Goal: Information Seeking & Learning: Compare options

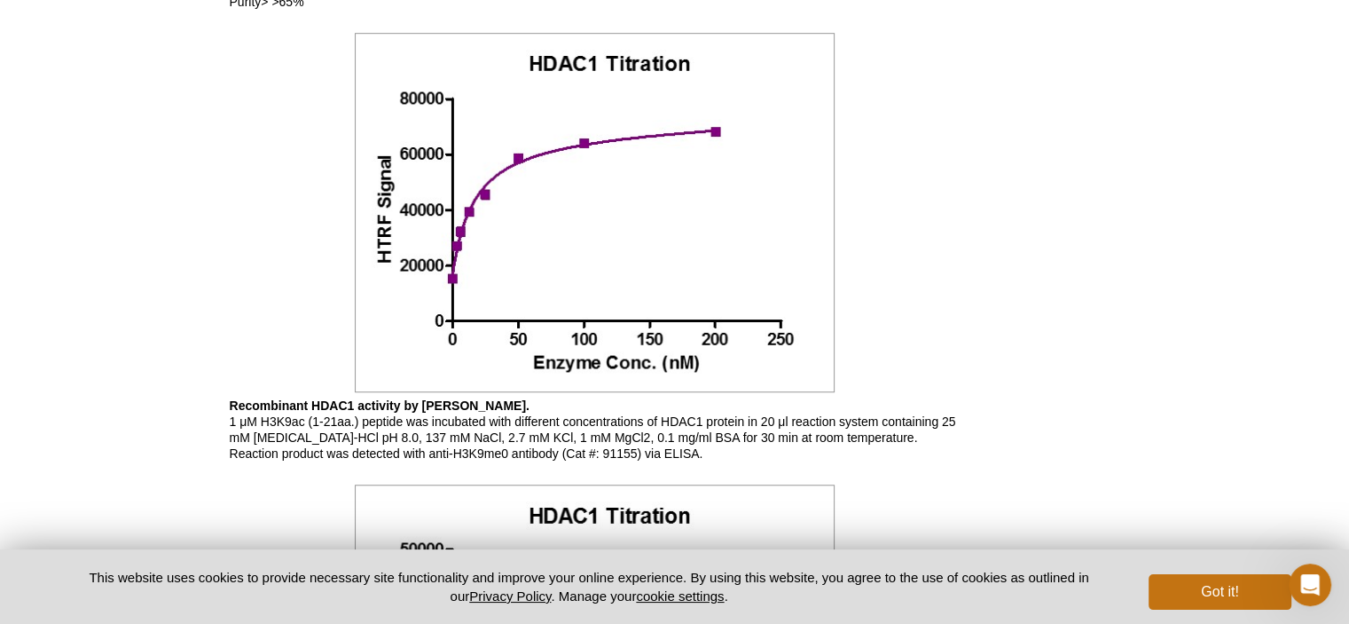
scroll to position [710, 0]
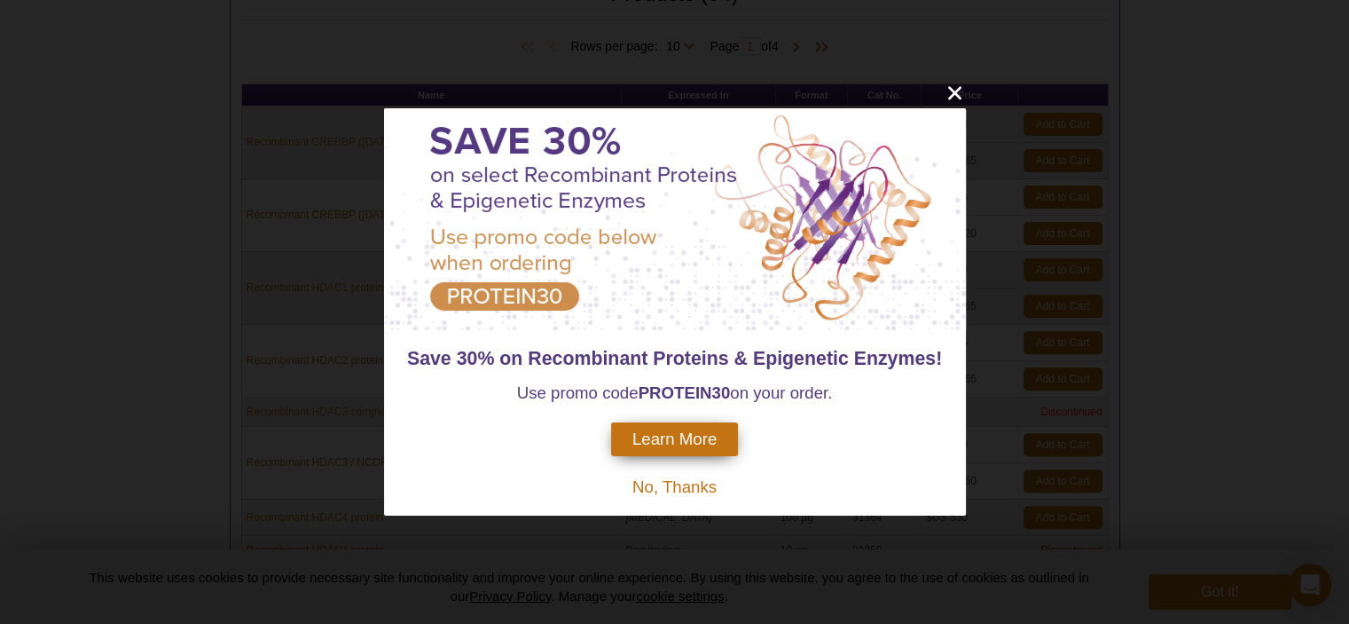
scroll to position [505, 0]
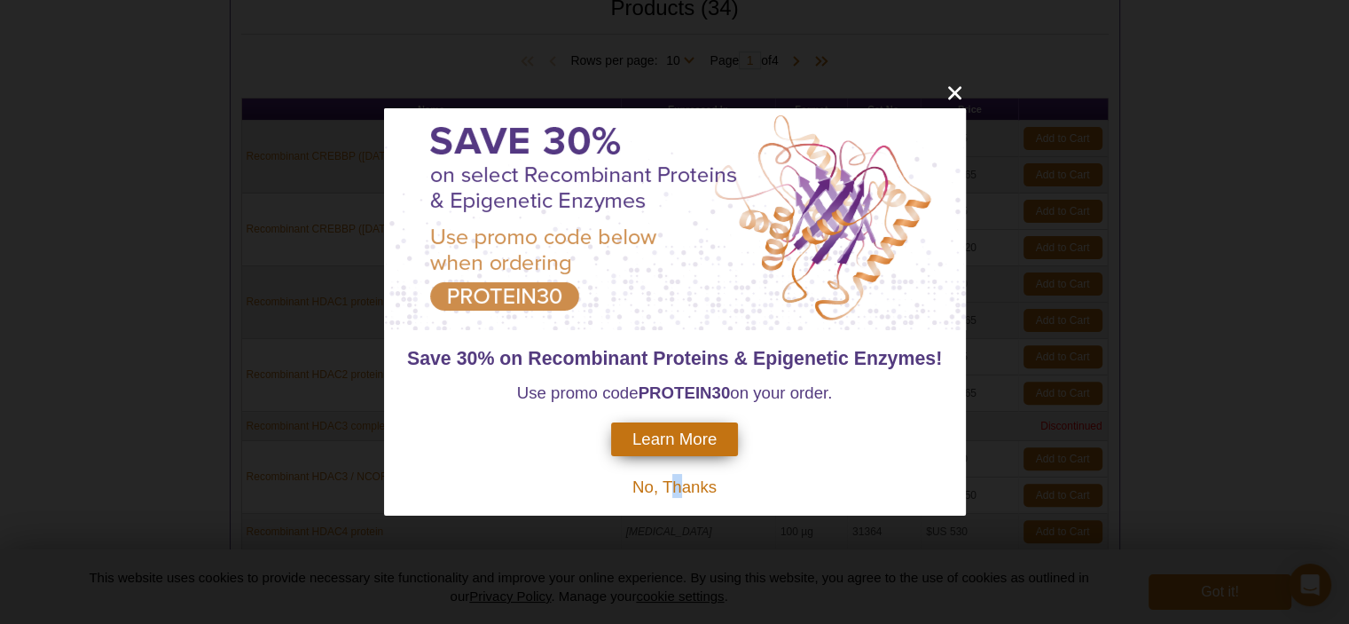
click at [674, 493] on span "No, Thanks" at bounding box center [674, 486] width 84 height 19
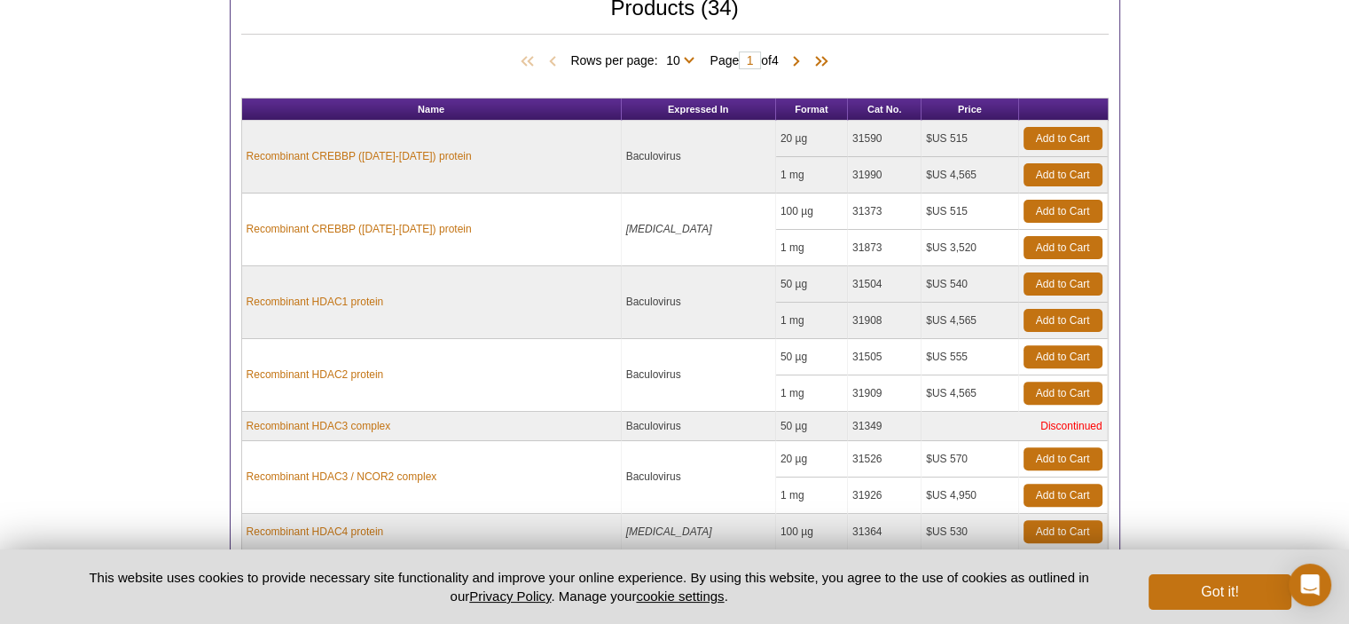
click at [674, 491] on td "Baculovirus" at bounding box center [699, 477] width 154 height 73
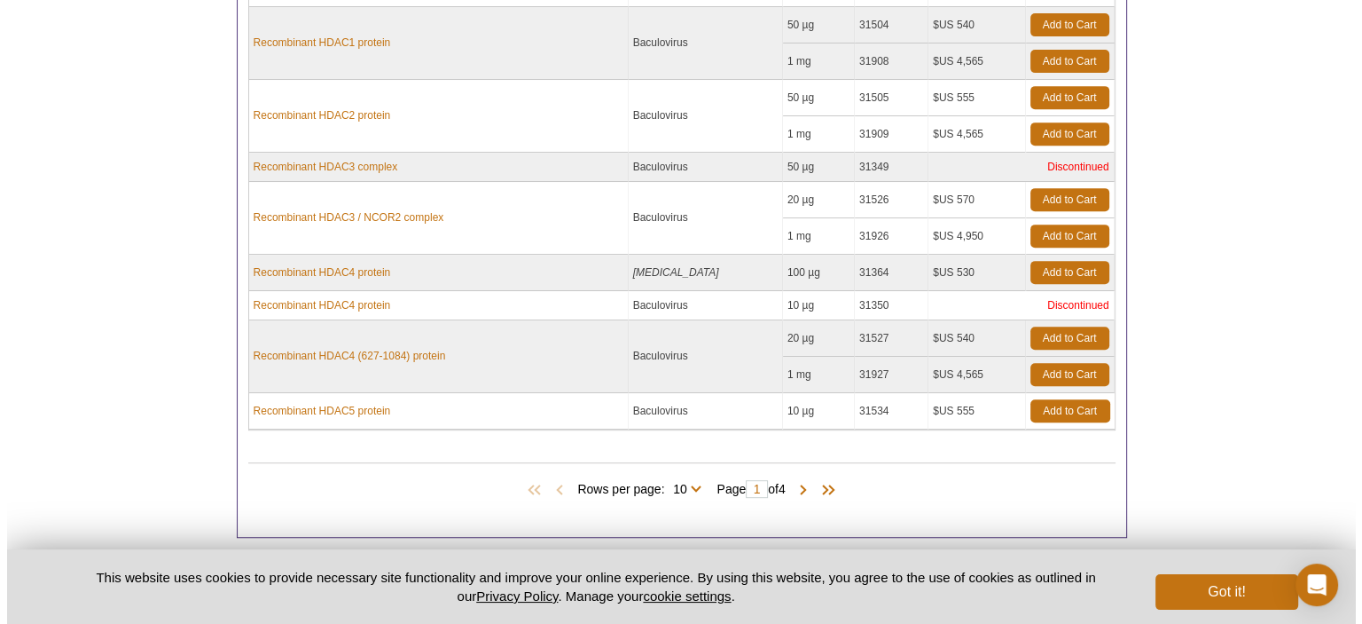
scroll to position [771, 0]
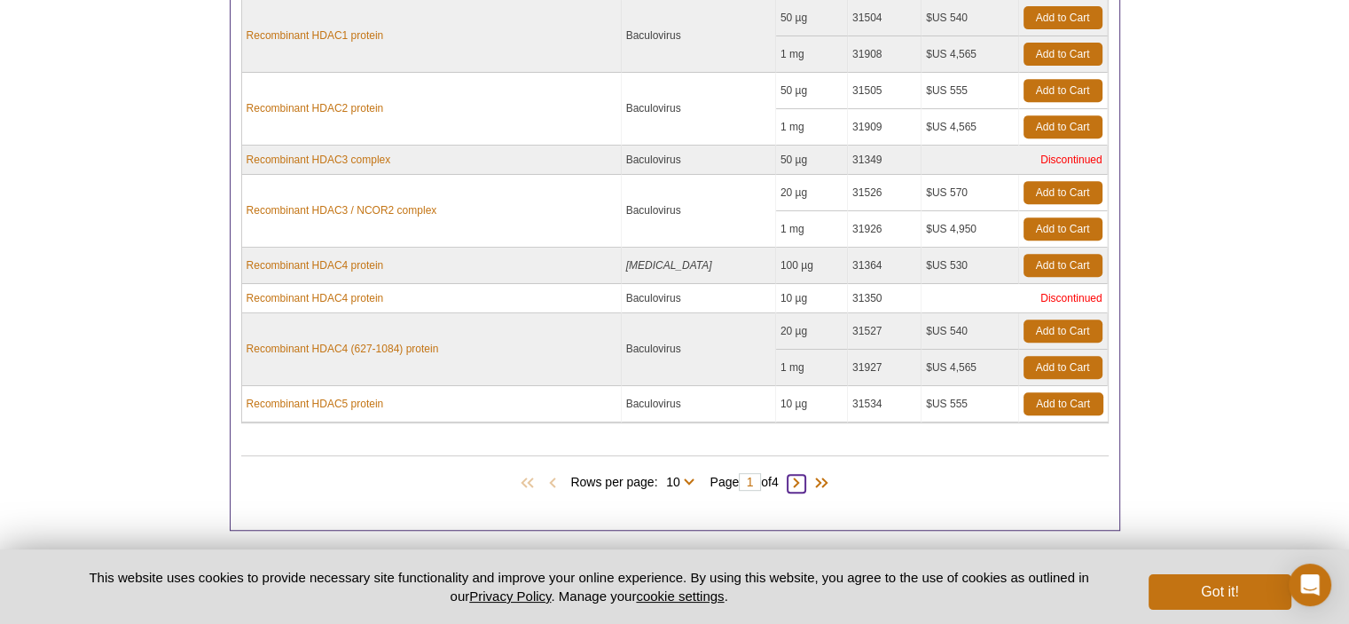
click at [802, 475] on span at bounding box center [797, 484] width 18 height 18
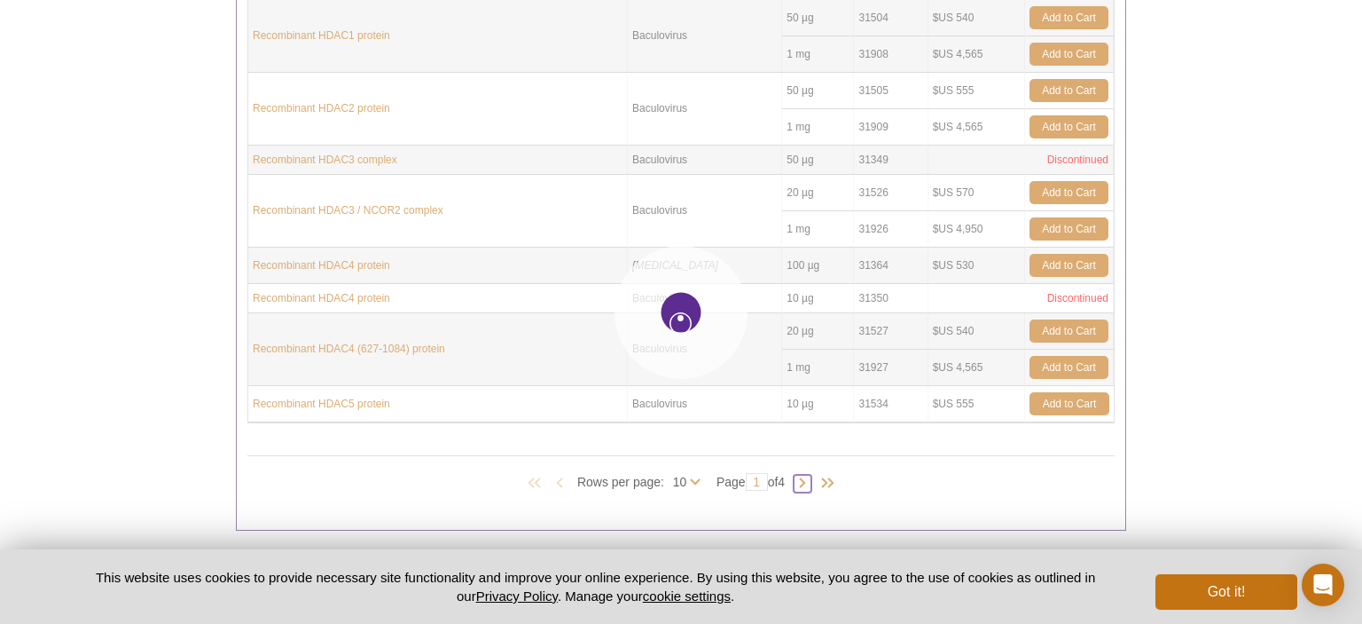
type input "2"
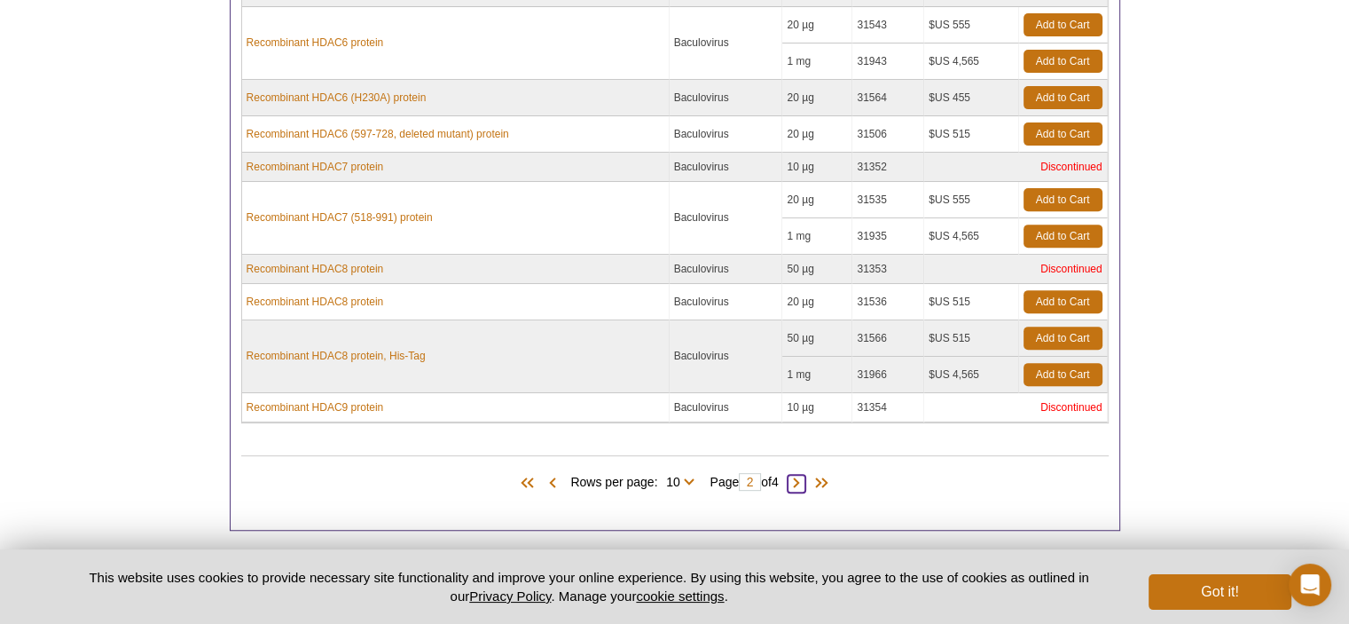
scroll to position [744, 0]
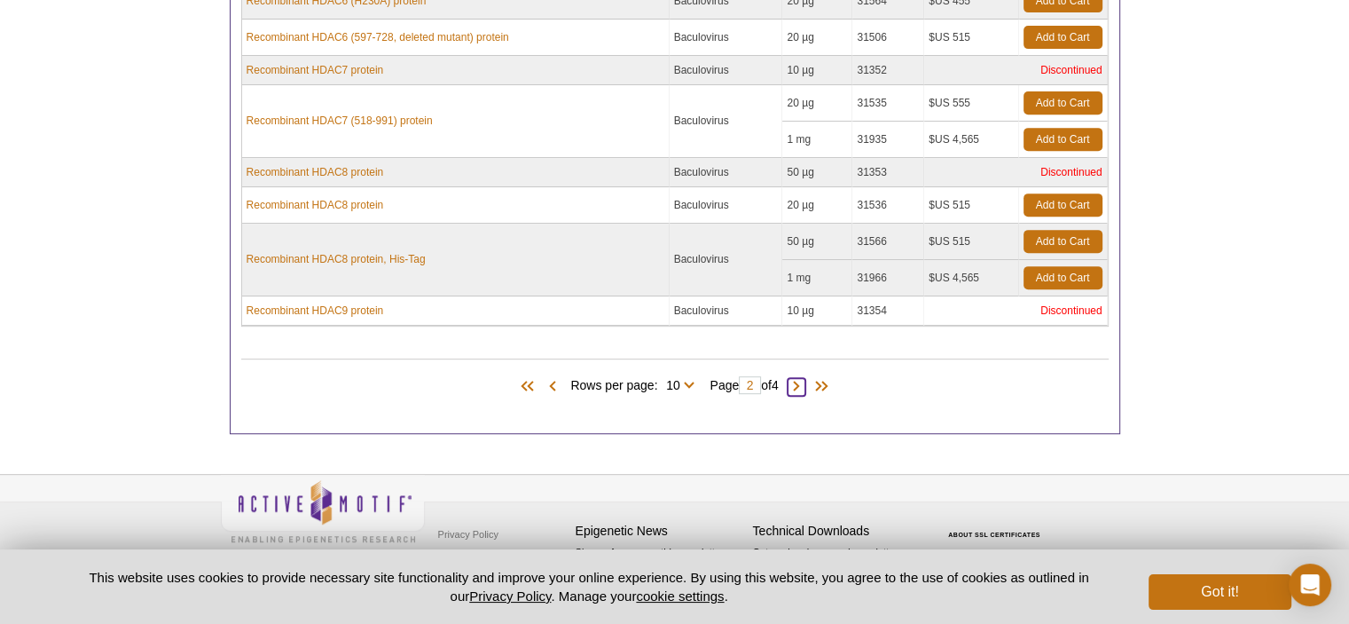
click at [802, 381] on span at bounding box center [797, 387] width 18 height 18
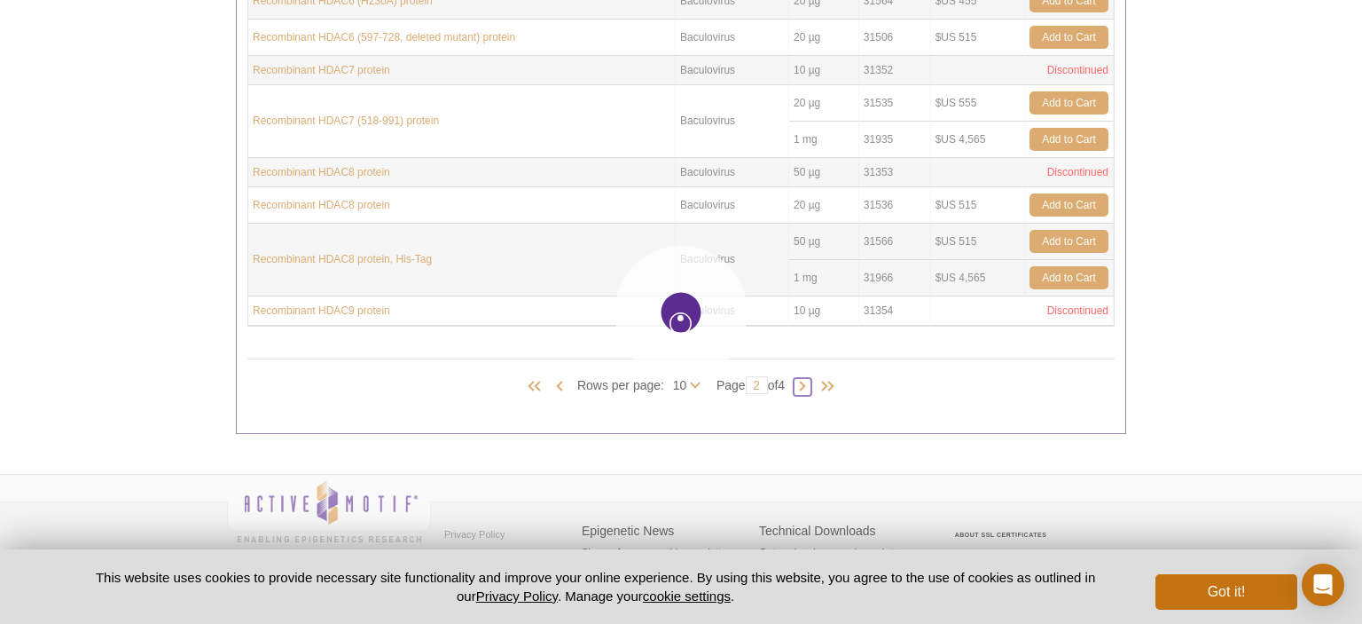
type input "3"
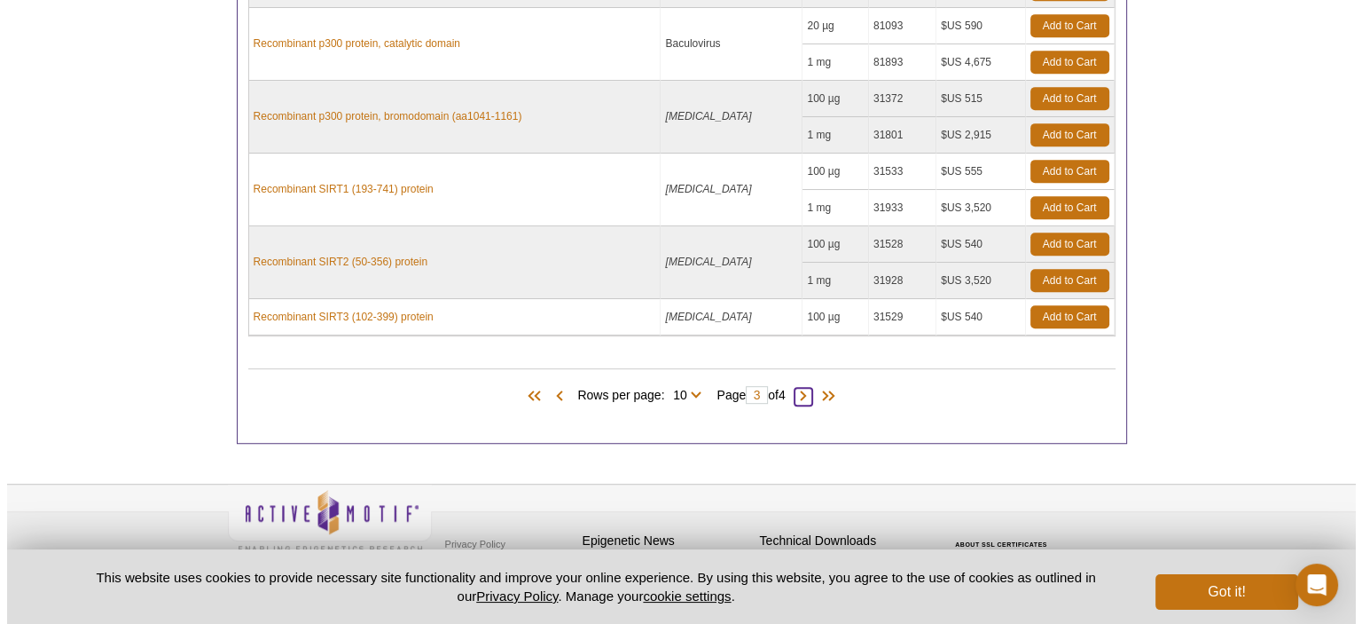
scroll to position [917, 0]
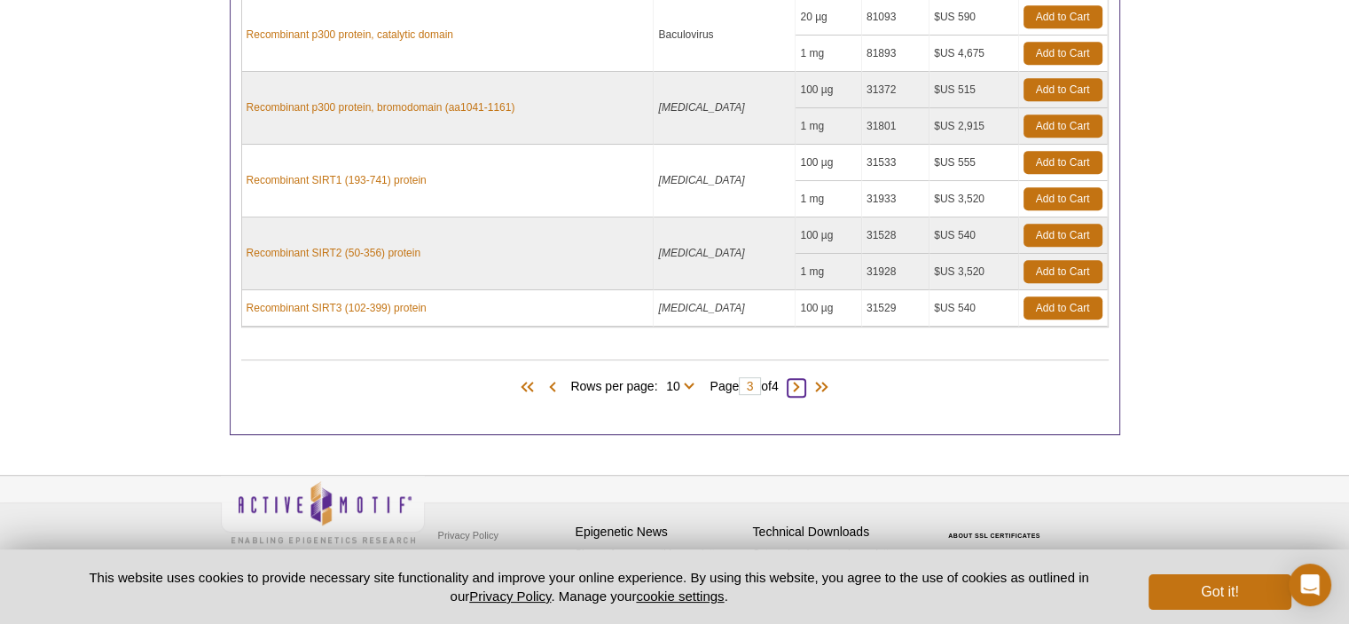
click at [800, 383] on span at bounding box center [797, 388] width 18 height 18
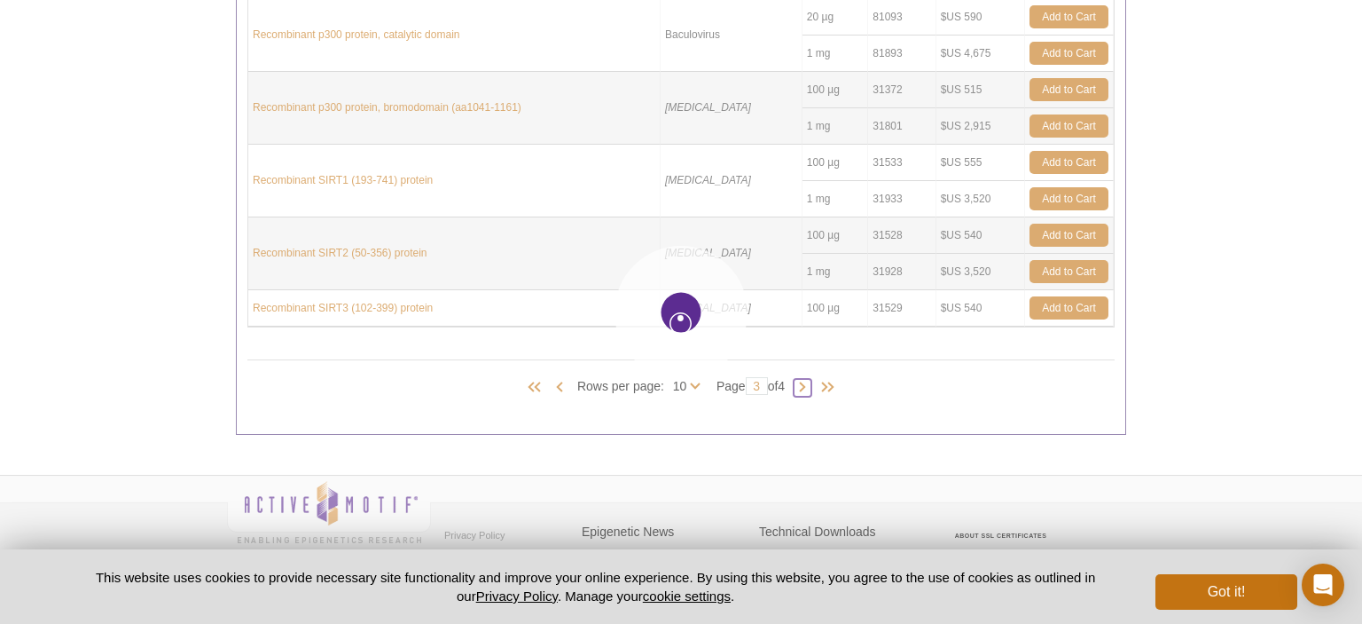
type input "4"
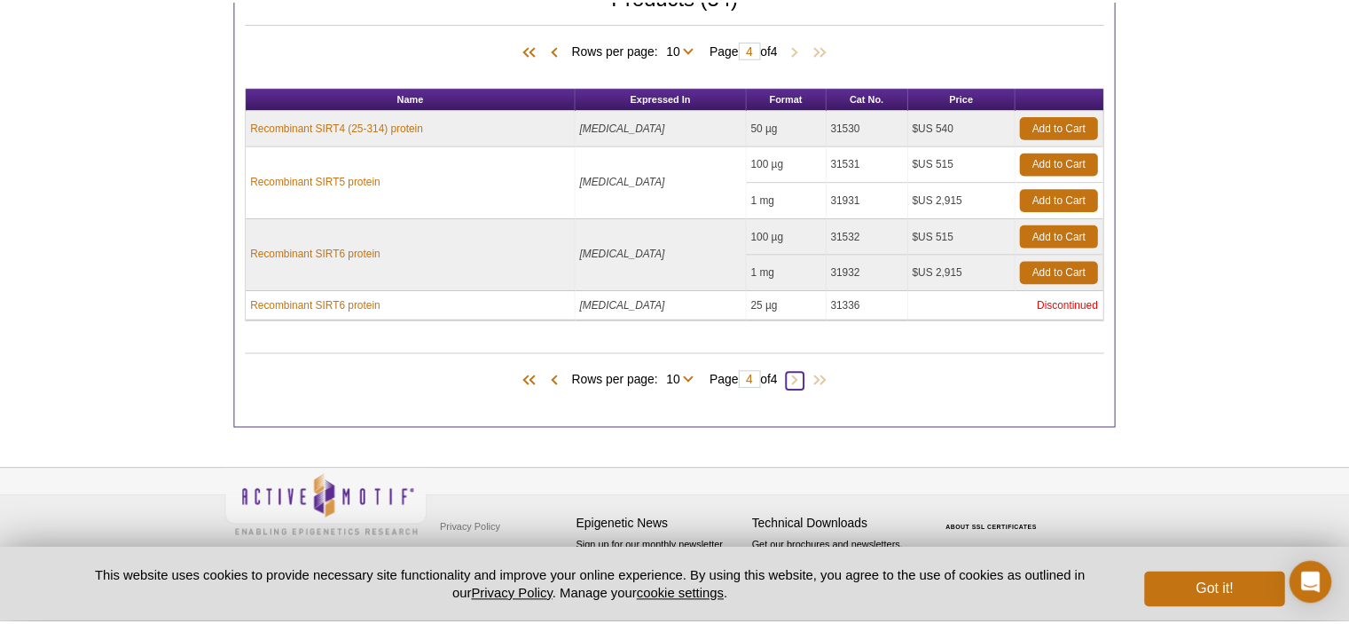
scroll to position [512, 0]
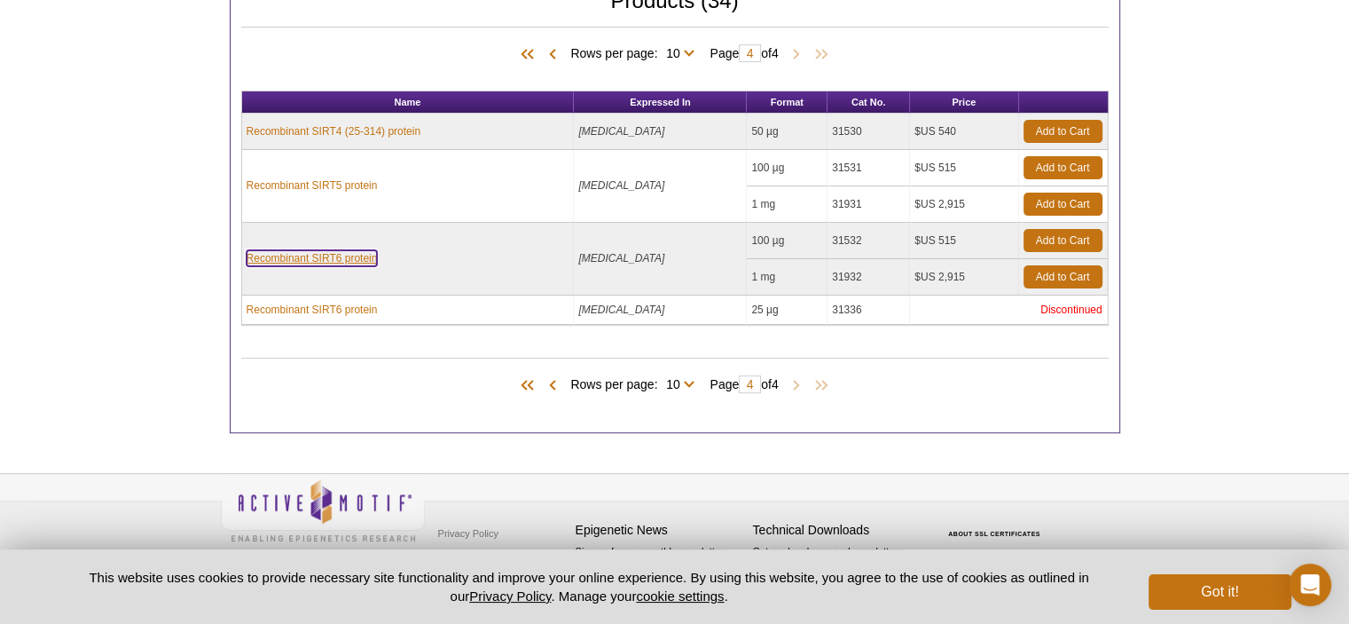
click at [326, 252] on link "Recombinant SIRT6 protein" at bounding box center [312, 258] width 131 height 16
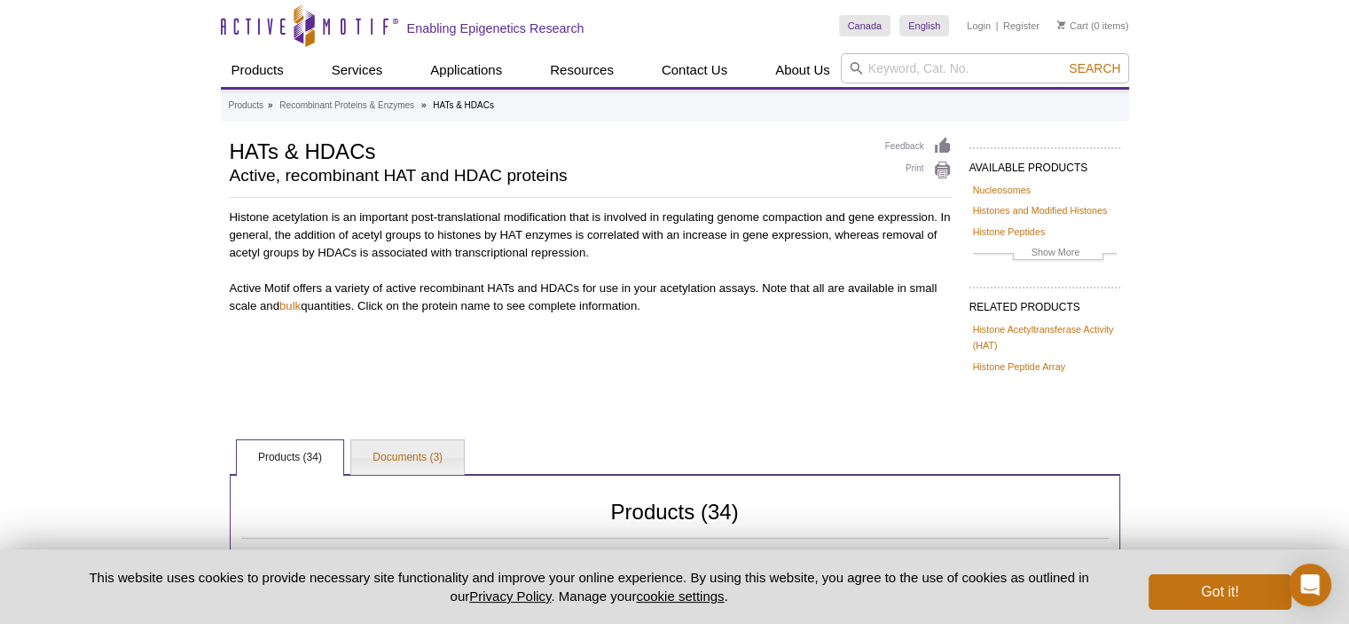
scroll to position [0, 0]
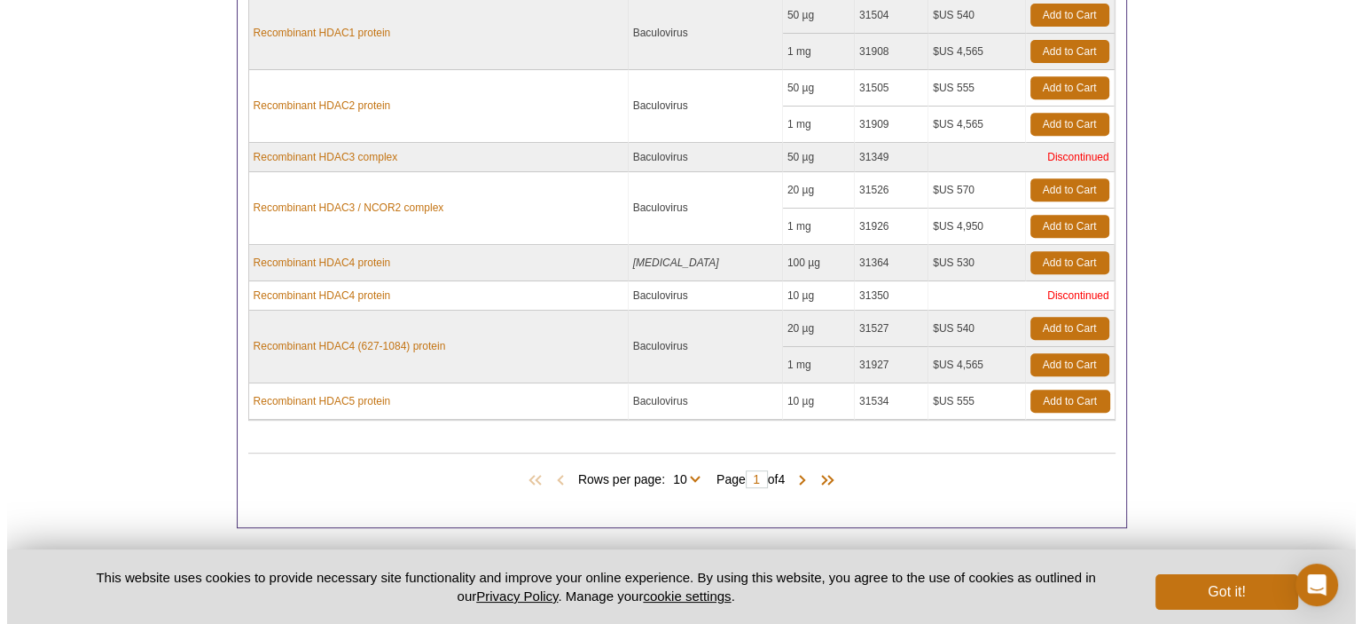
scroll to position [867, 0]
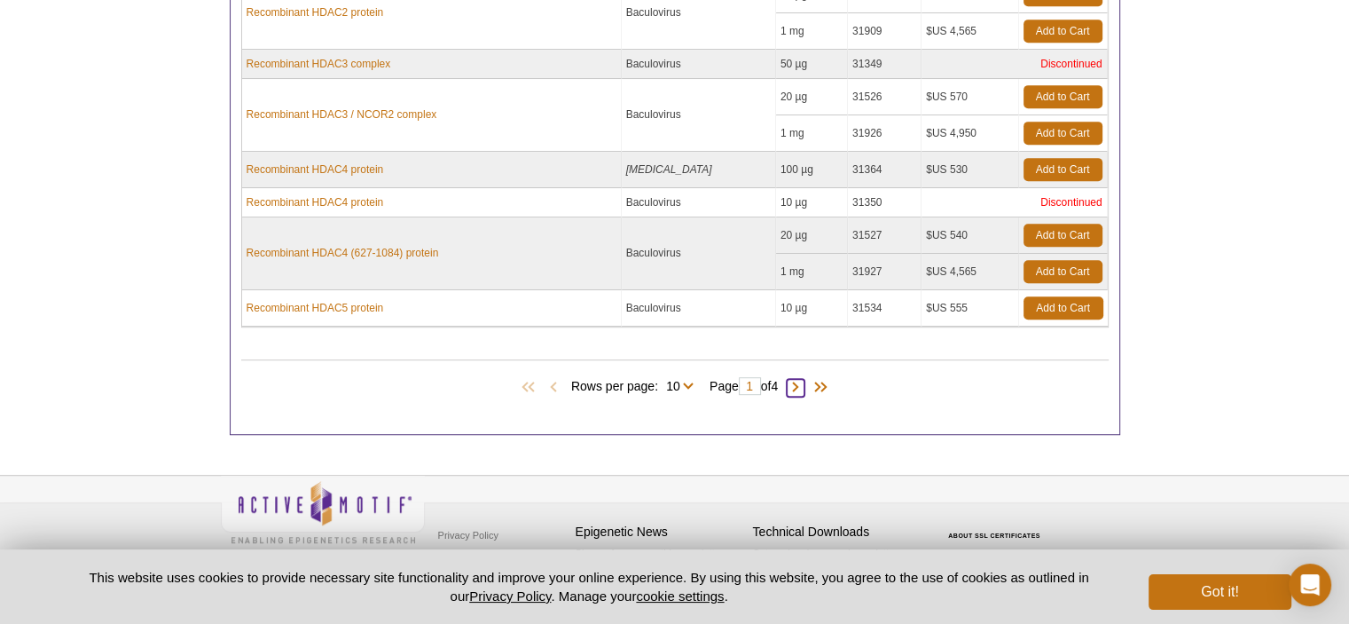
click at [795, 386] on span at bounding box center [796, 388] width 18 height 18
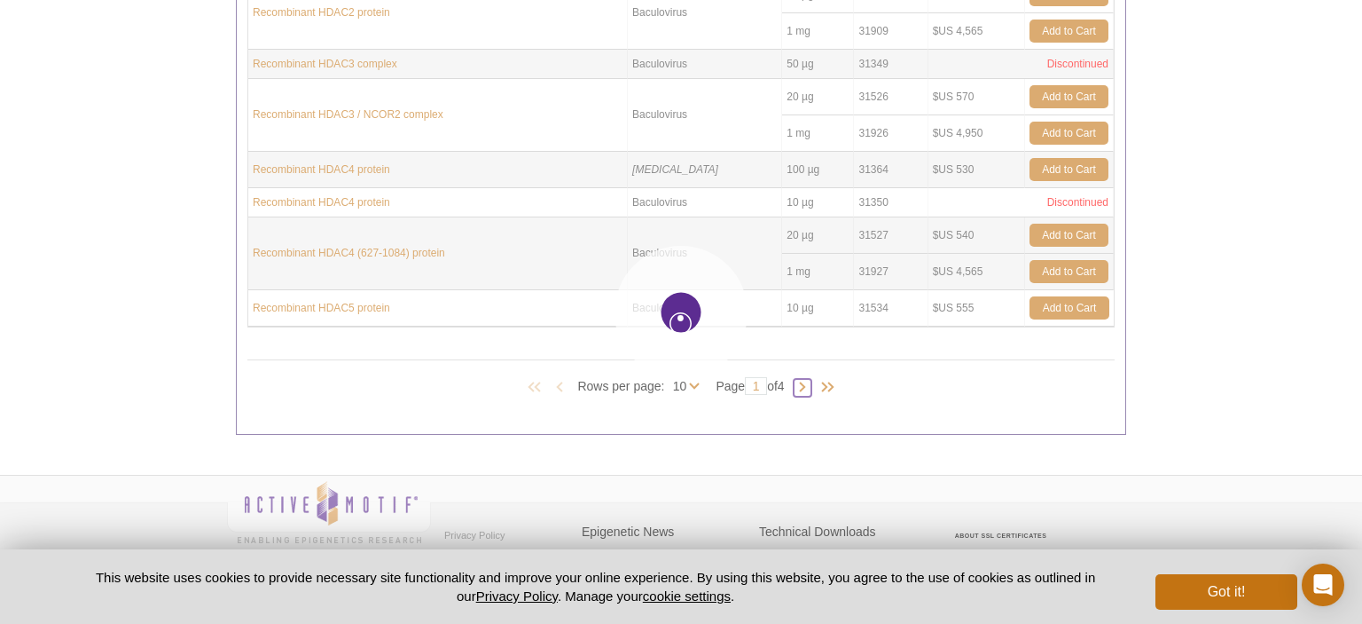
type input "2"
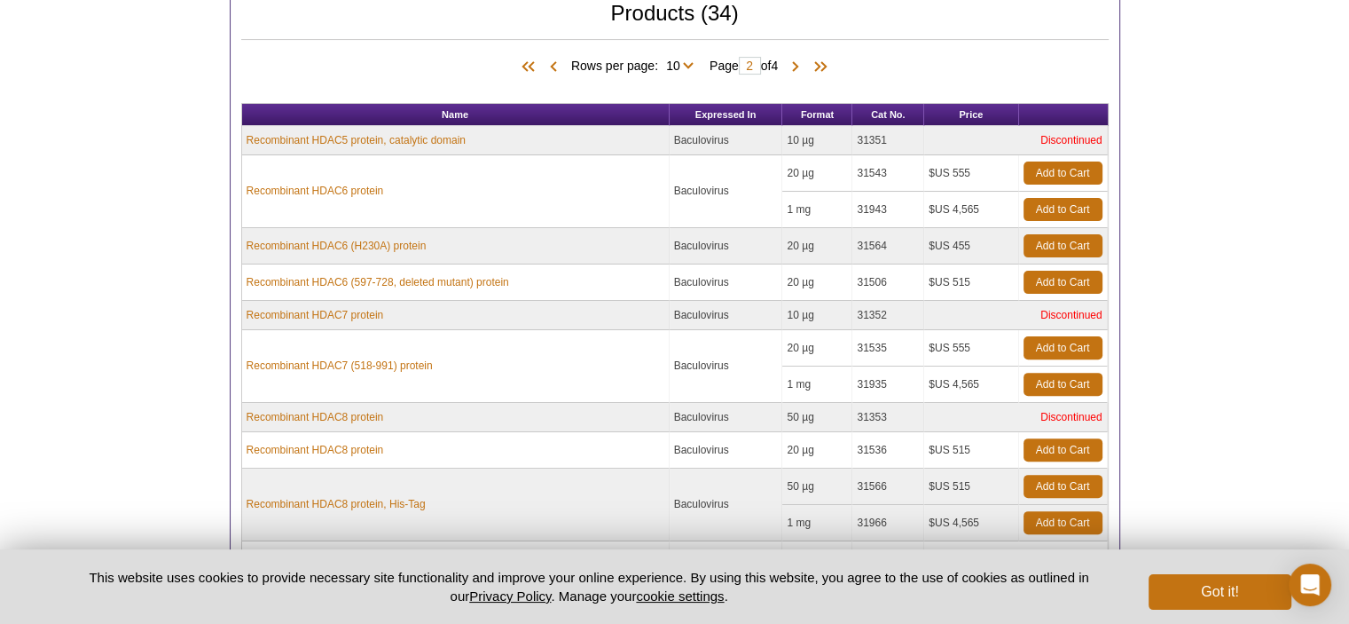
scroll to position [478, 0]
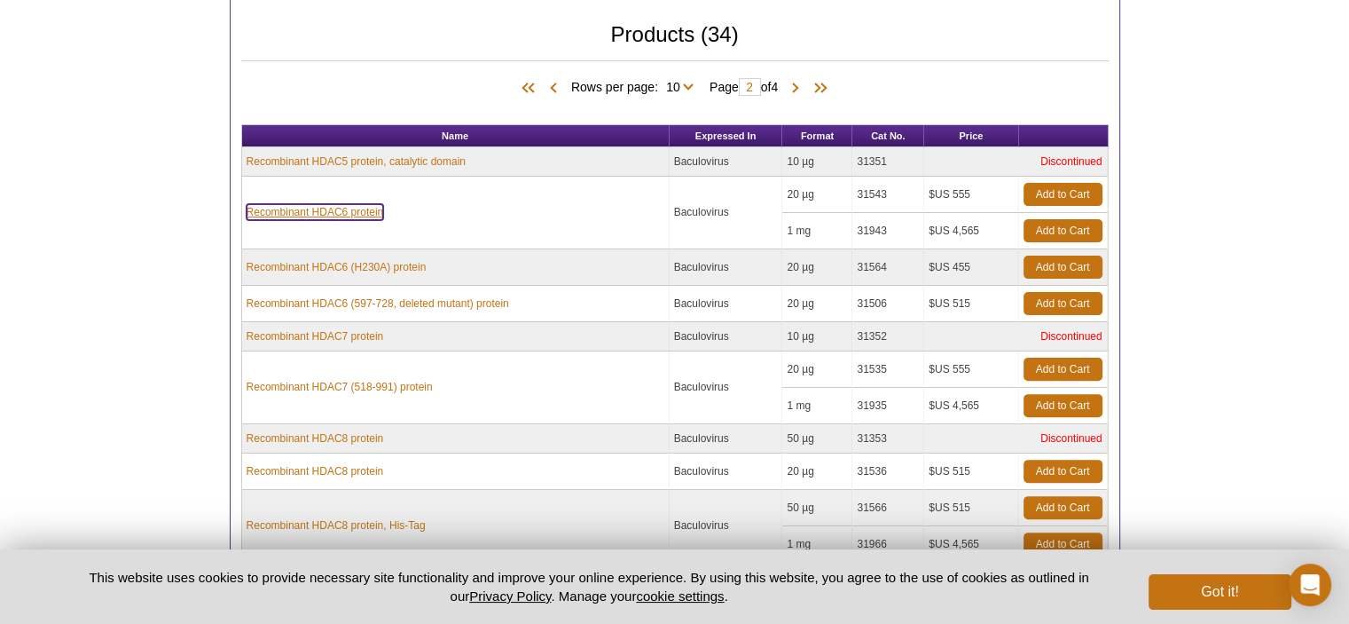
click at [372, 204] on link "Recombinant HDAC6 protein" at bounding box center [315, 212] width 137 height 16
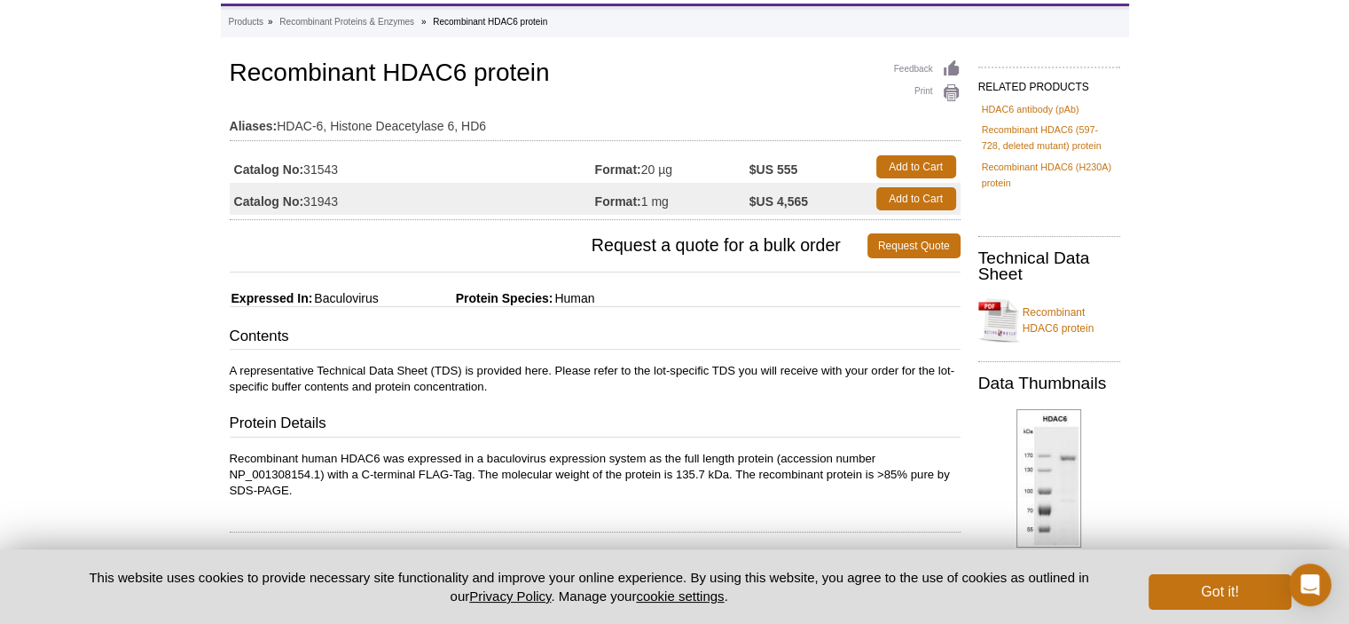
scroll to position [63, 0]
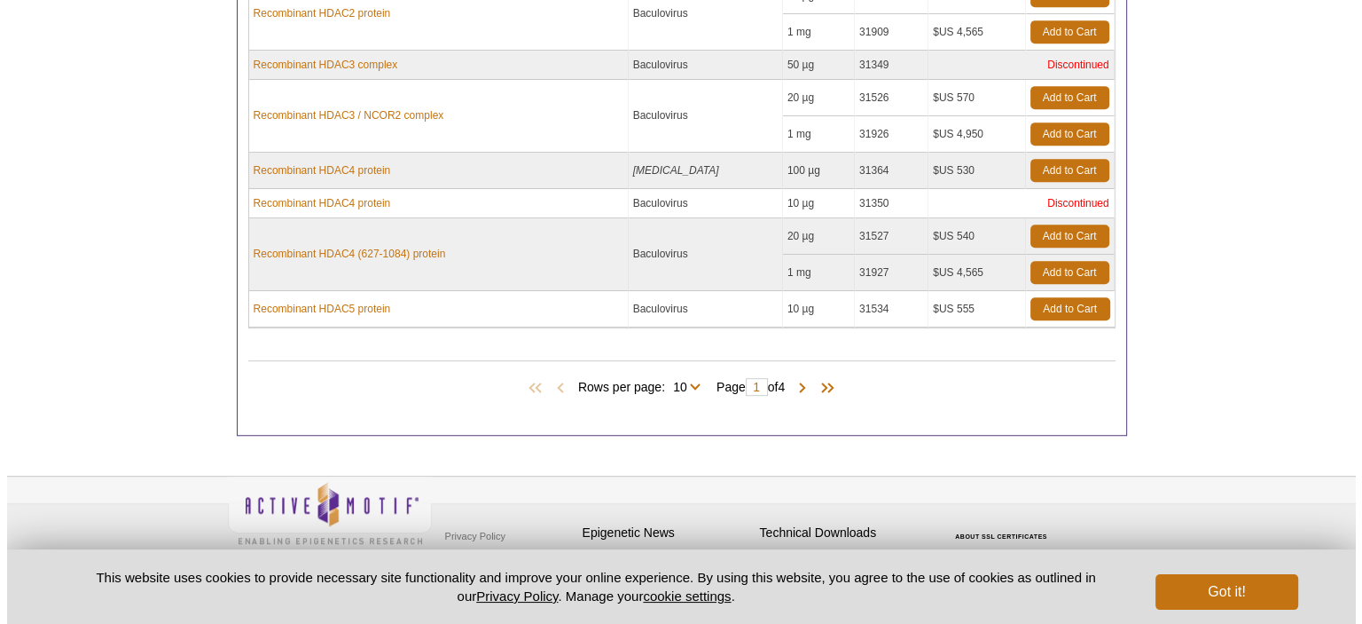
scroll to position [867, 0]
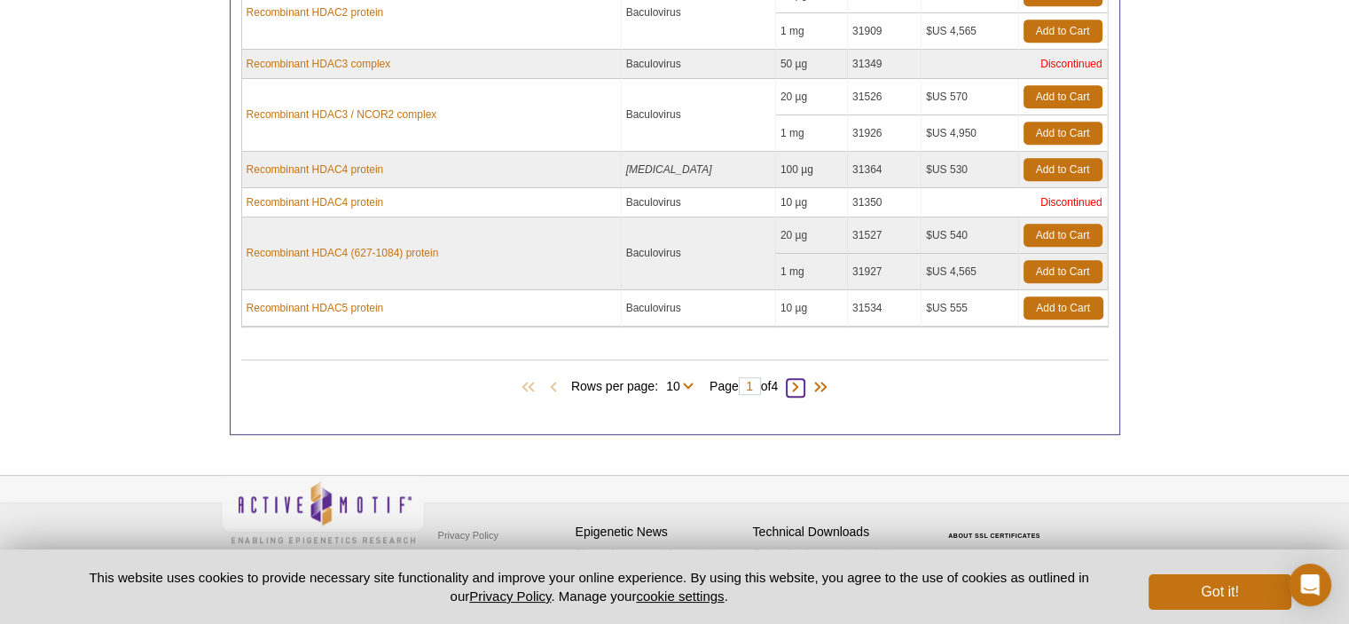
click at [802, 379] on span at bounding box center [796, 388] width 18 height 18
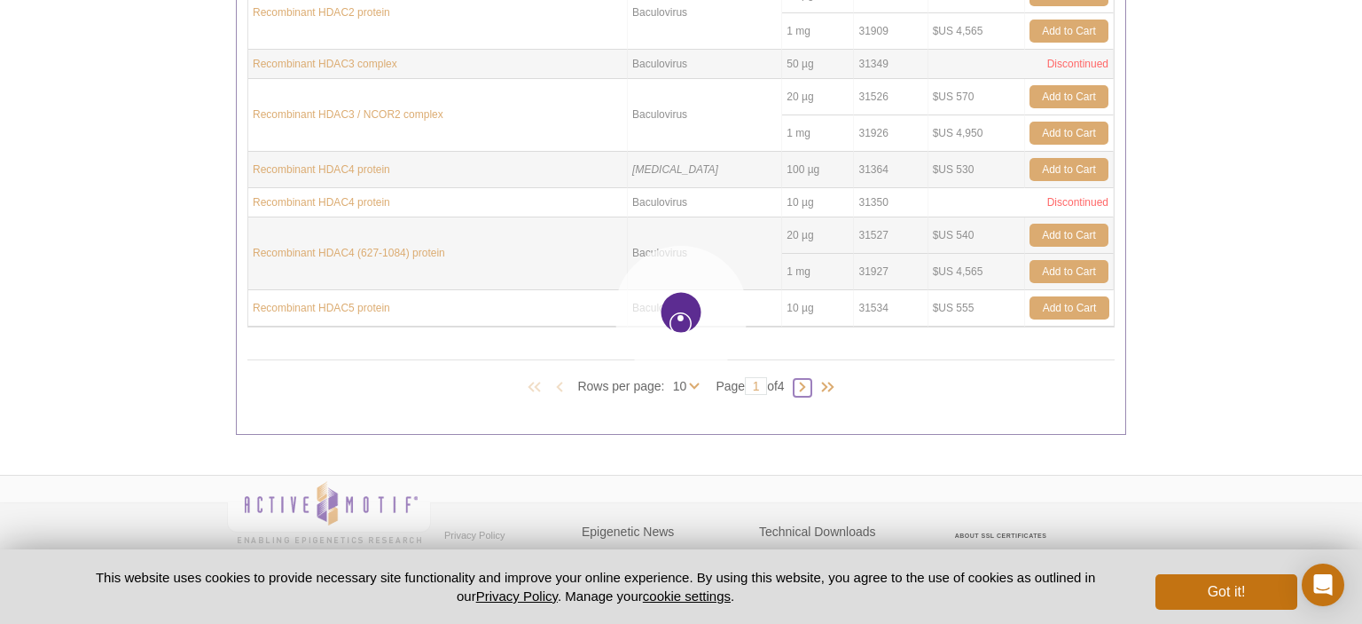
type input "2"
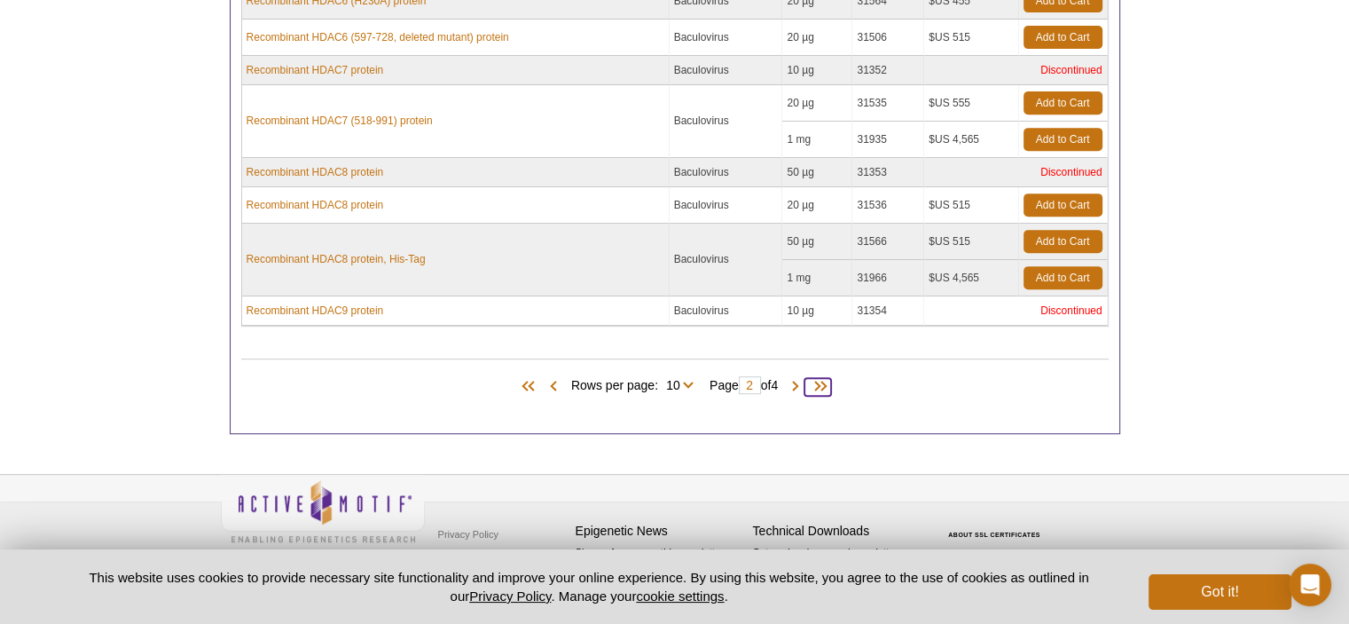
click at [827, 383] on span at bounding box center [817, 387] width 27 height 18
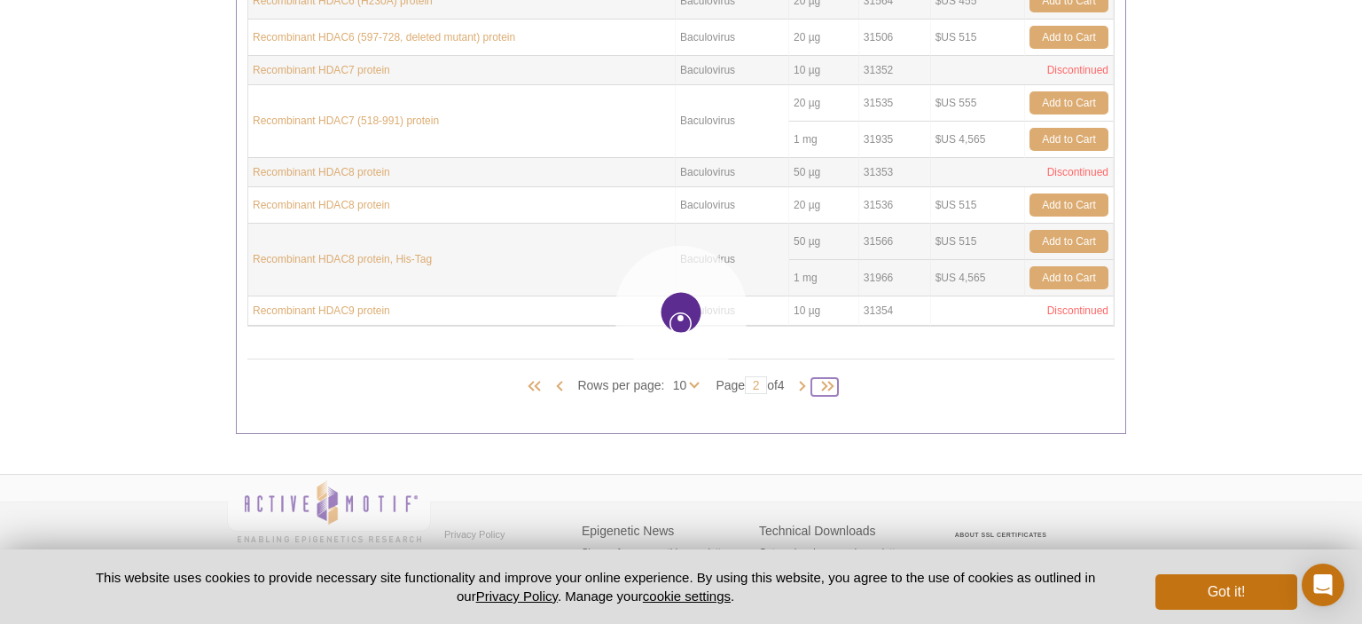
type input "4"
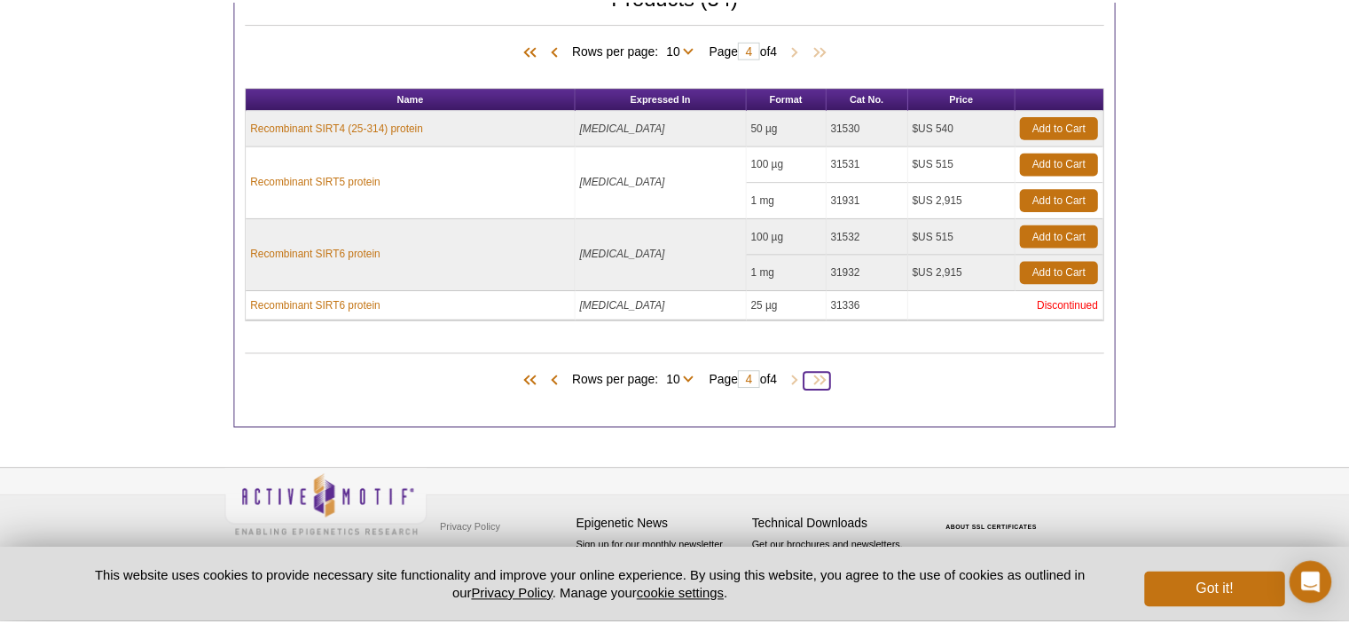
scroll to position [512, 0]
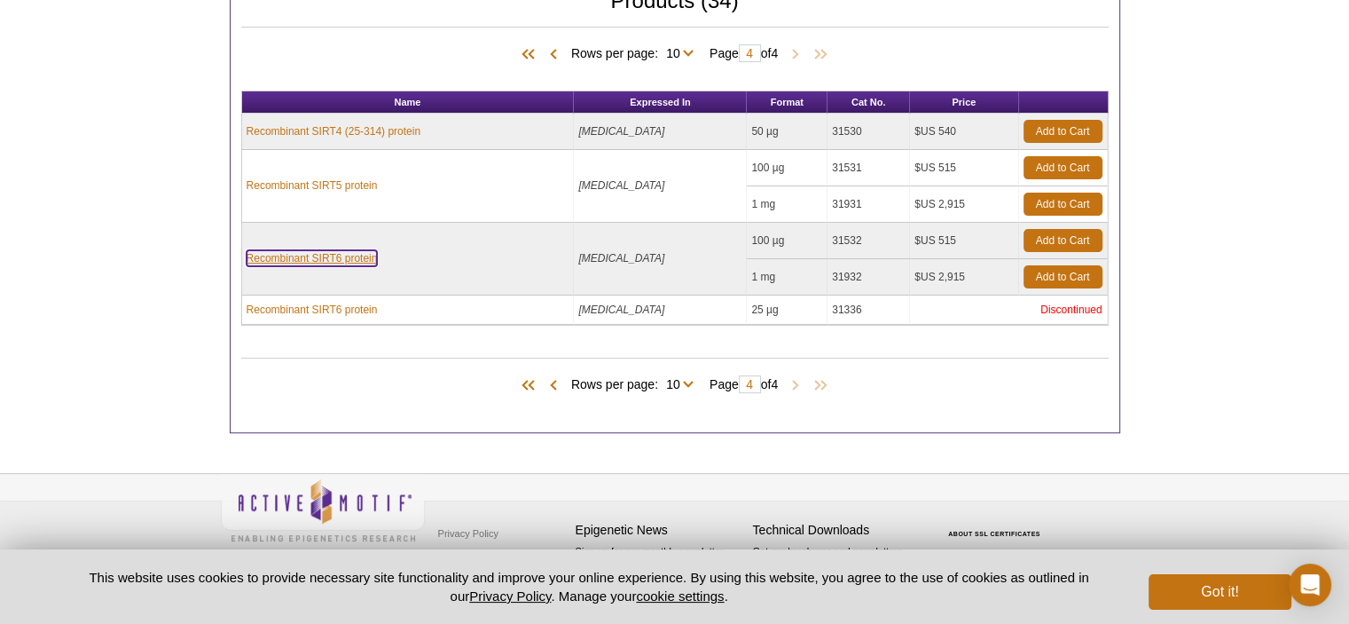
click at [358, 250] on link "Recombinant SIRT6 protein" at bounding box center [312, 258] width 131 height 16
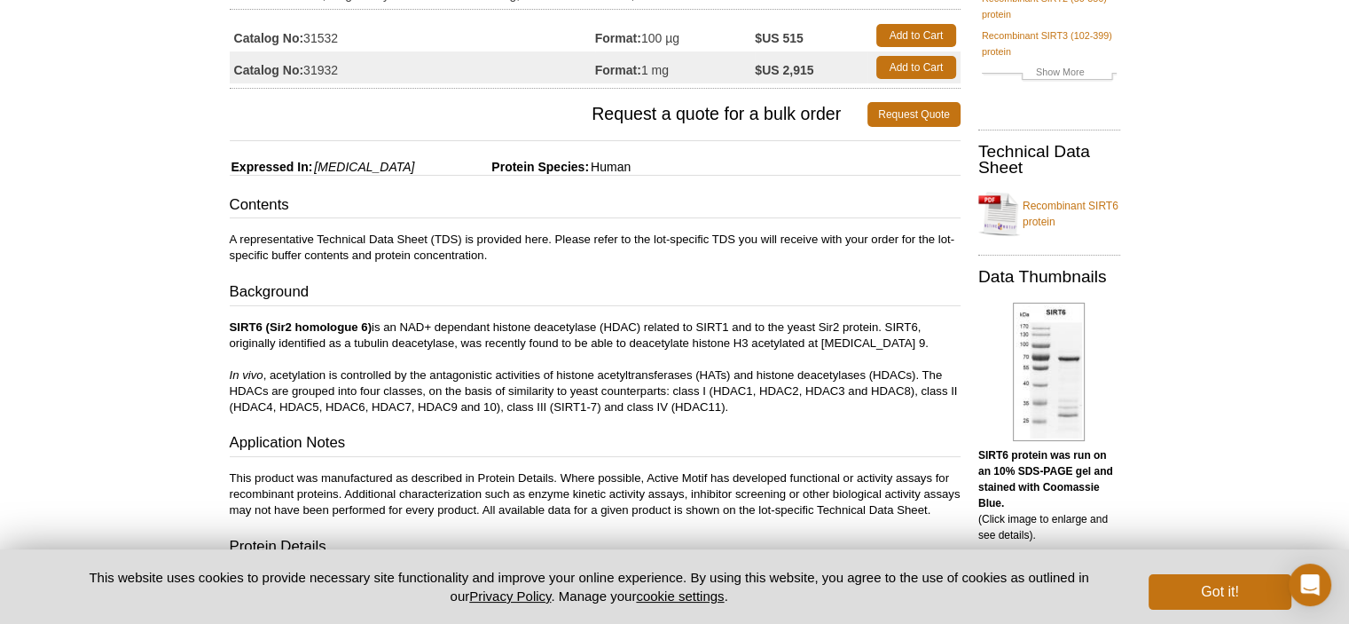
scroll to position [184, 0]
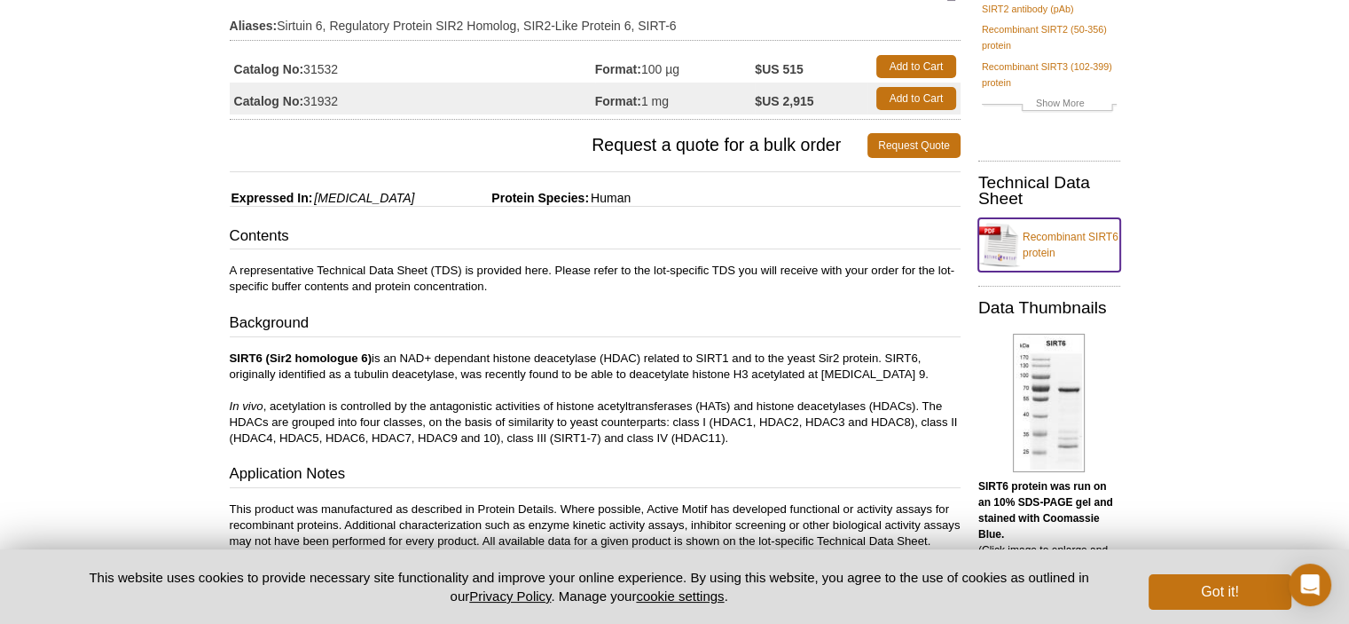
click at [1079, 245] on link "Recombinant SIRT6 protein" at bounding box center [1049, 244] width 142 height 53
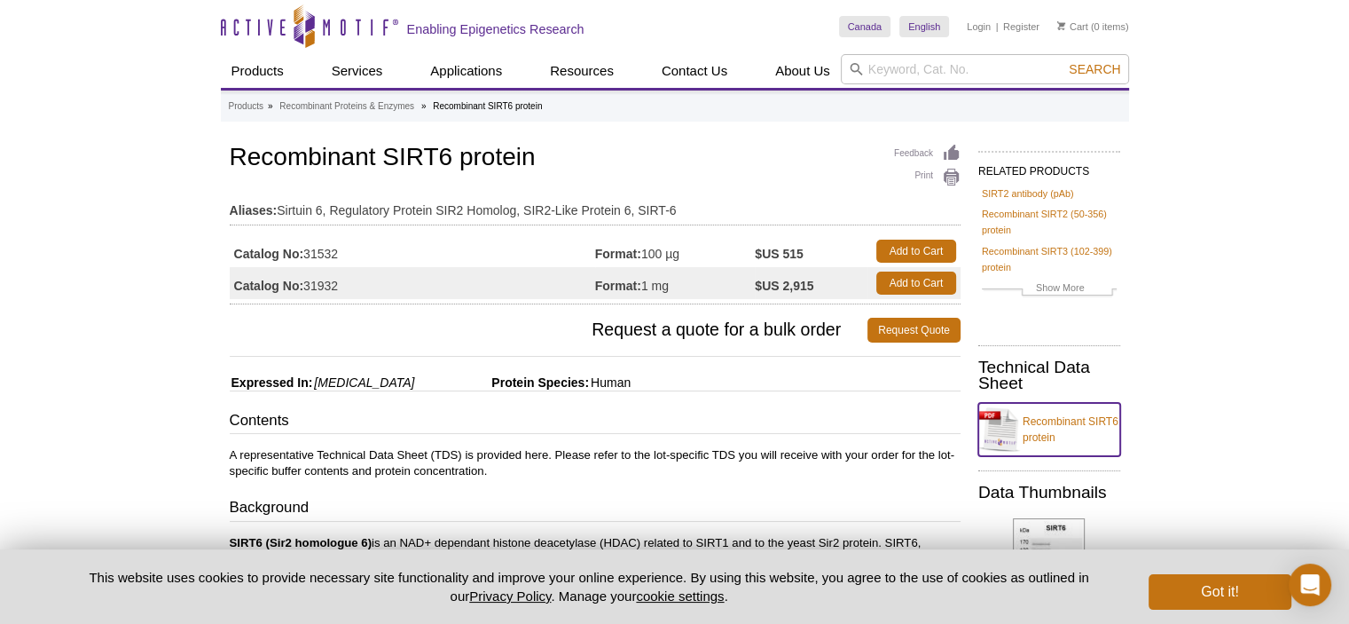
scroll to position [0, 0]
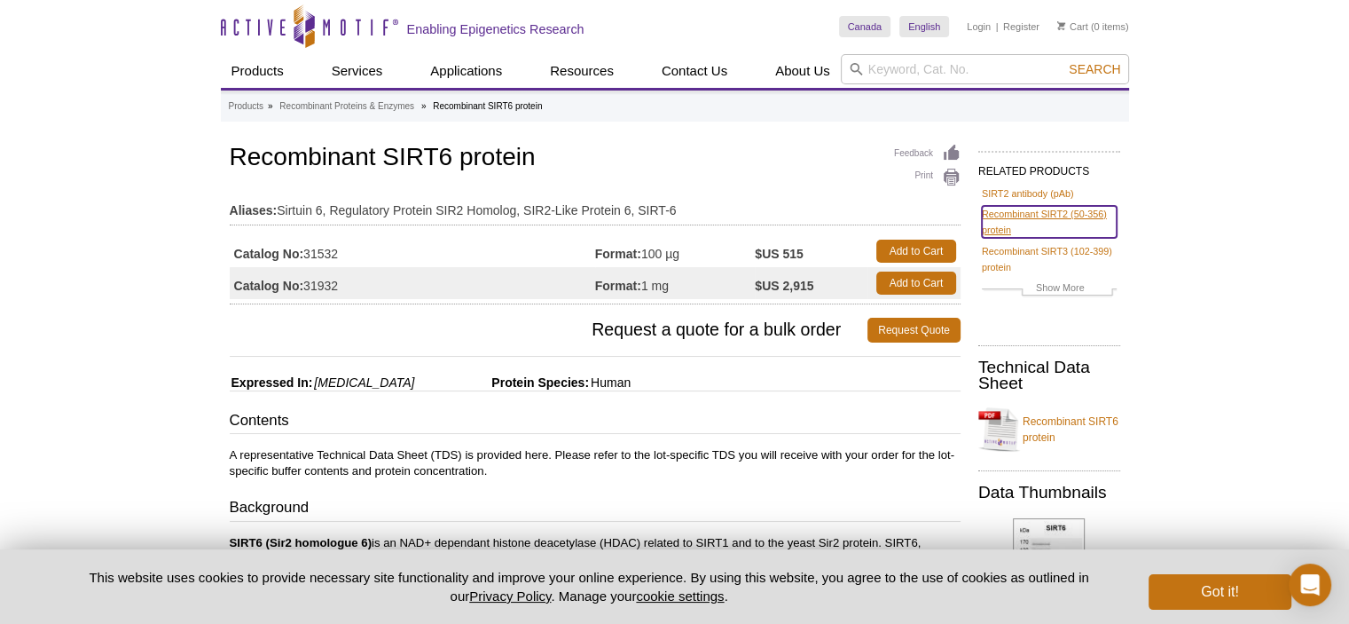
click at [1037, 219] on link "Recombinant SIRT2 (50-356) protein" at bounding box center [1049, 222] width 135 height 32
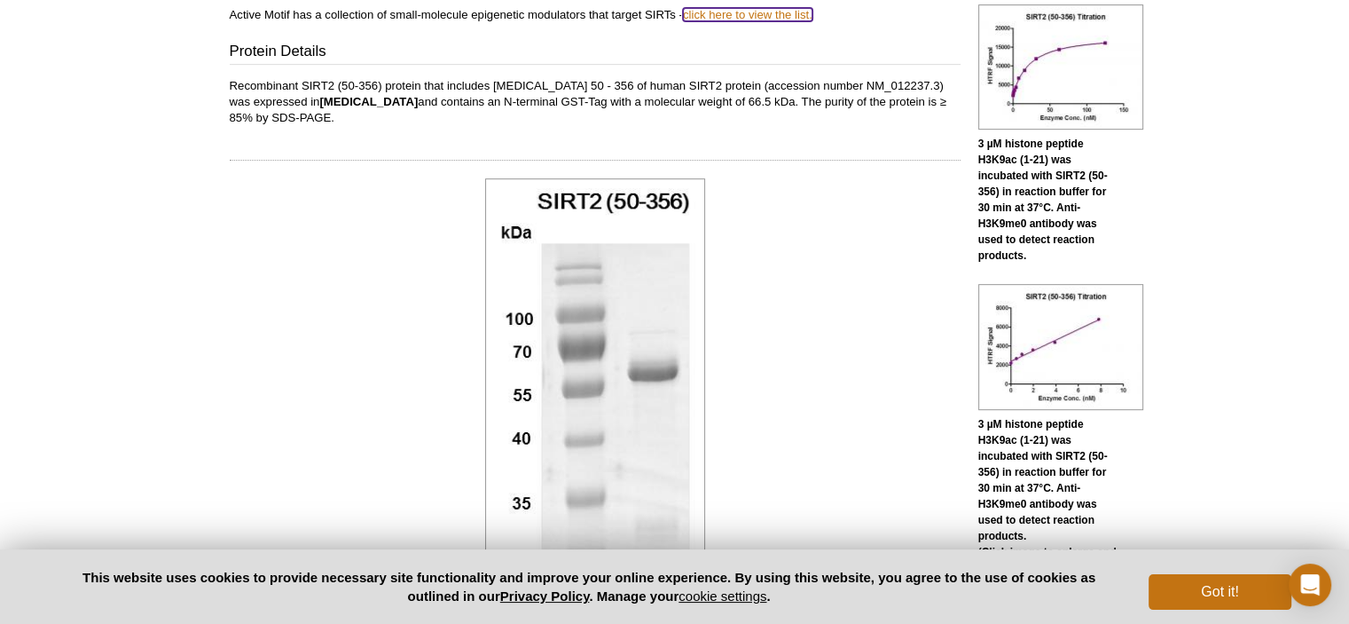
scroll to position [420, 0]
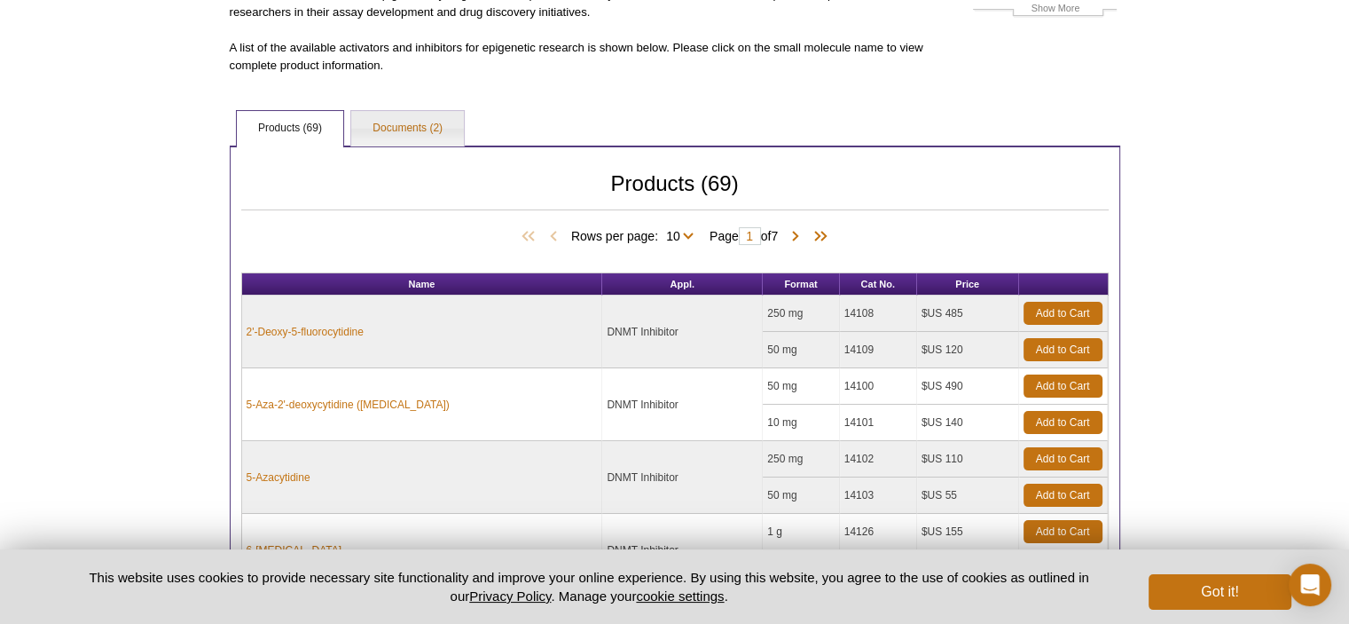
scroll to position [263, 0]
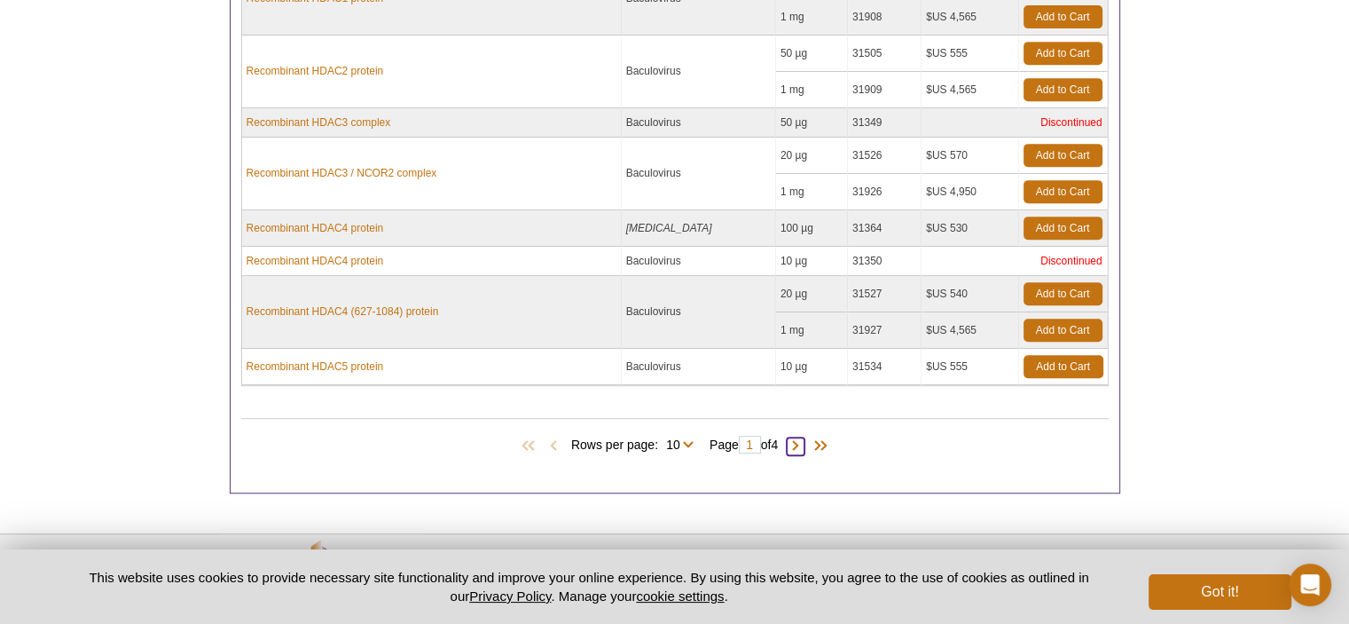
click at [795, 440] on span at bounding box center [796, 446] width 18 height 18
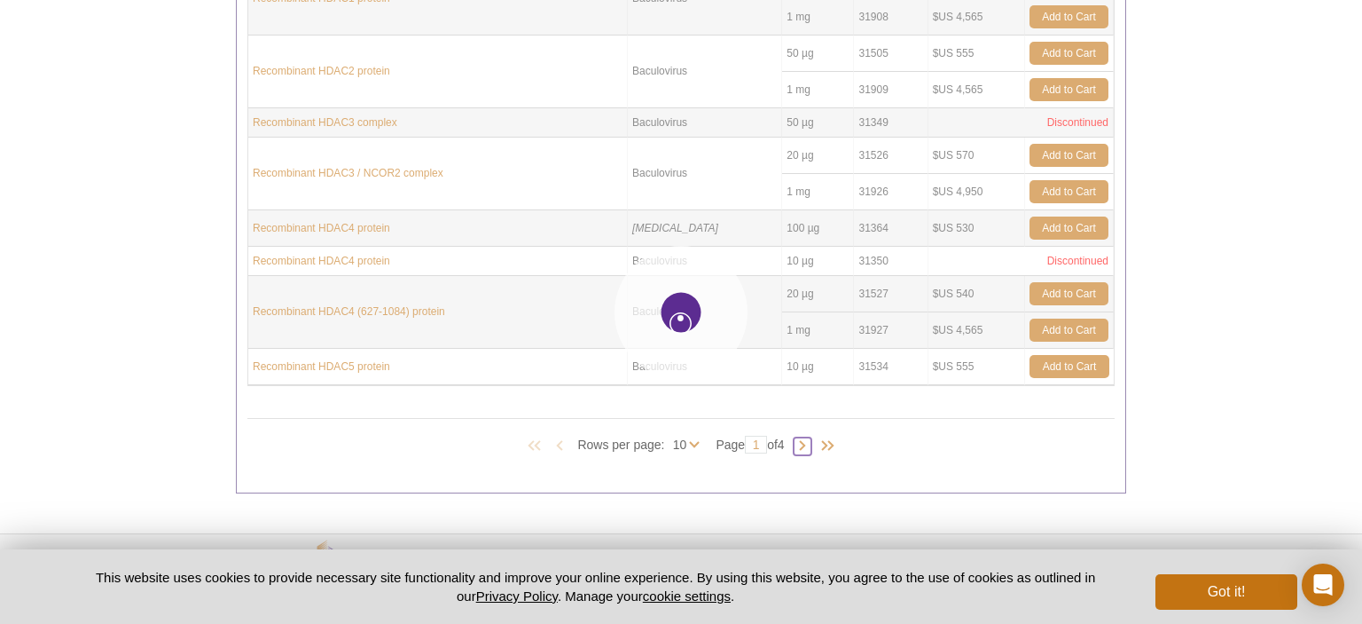
type input "2"
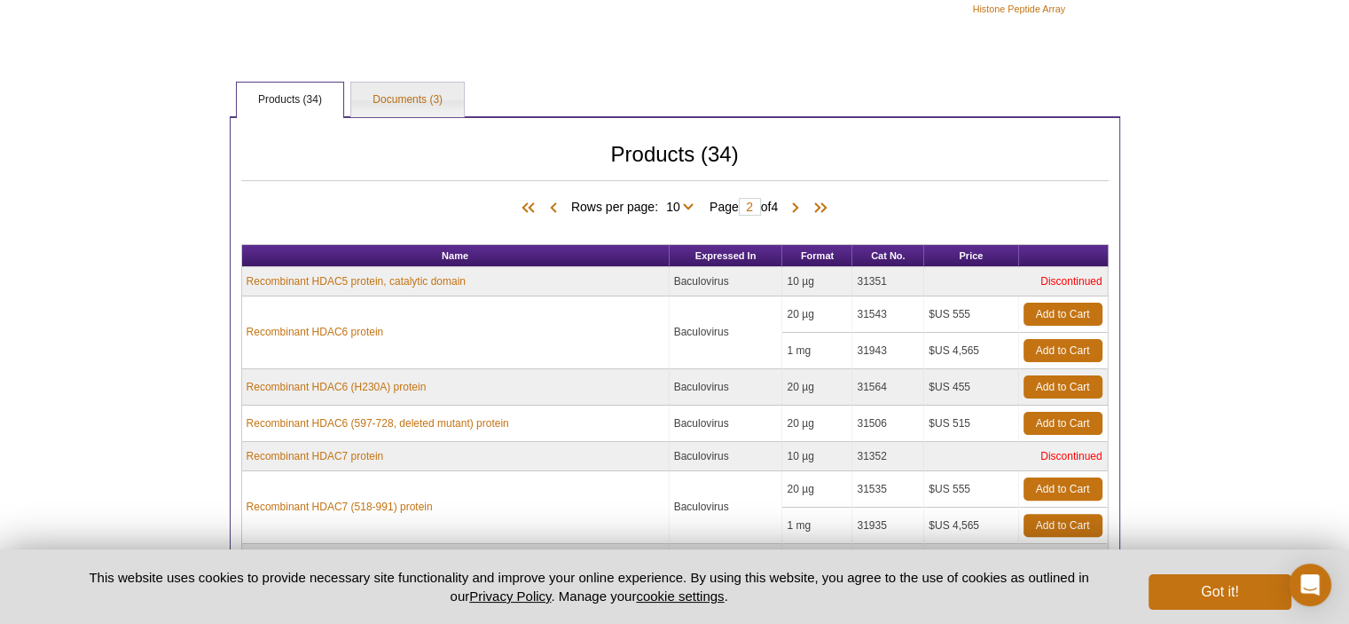
scroll to position [389, 0]
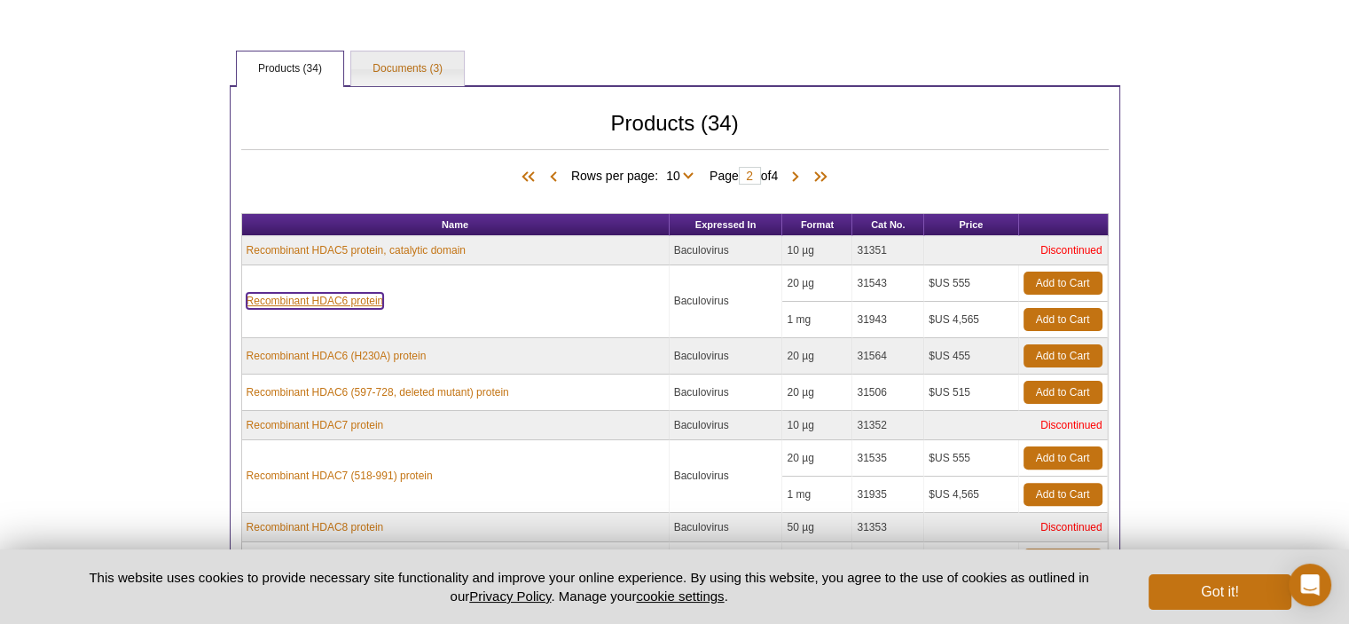
click at [349, 295] on link "Recombinant HDAC6 protein" at bounding box center [315, 301] width 137 height 16
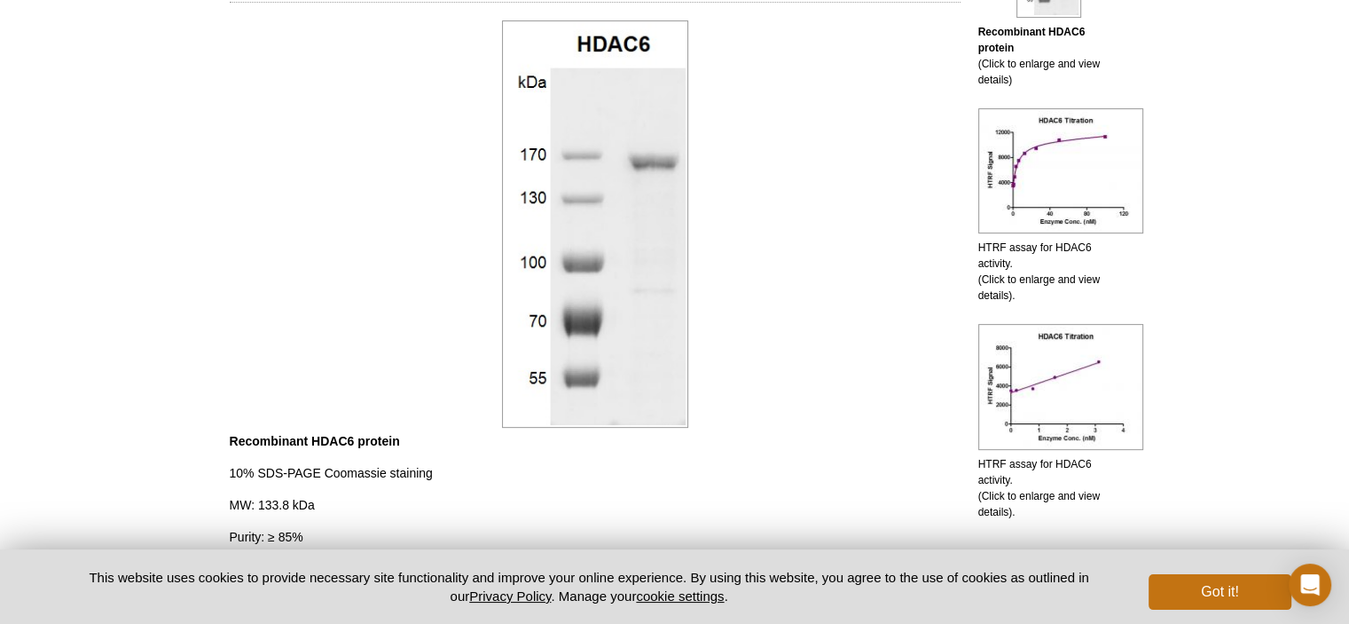
scroll to position [621, 0]
